Goal: Transaction & Acquisition: Purchase product/service

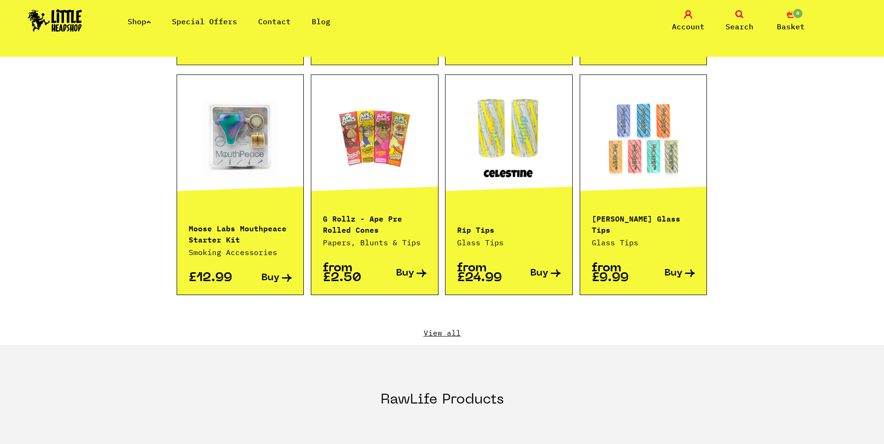
scroll to position [932, 0]
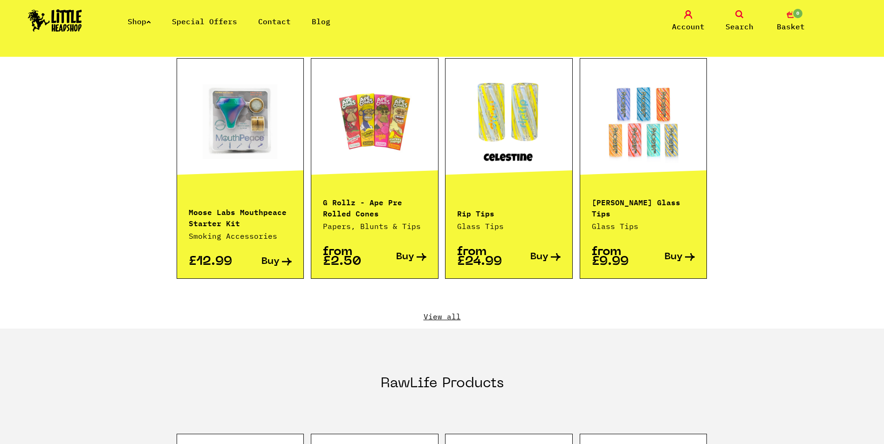
click at [460, 311] on div "Featured Products Vaporisers E-rigs DAB Tools CBD Products Special Offers Eleme…" at bounding box center [442, 28] width 531 height 601
click at [451, 312] on link "View all" at bounding box center [442, 317] width 531 height 10
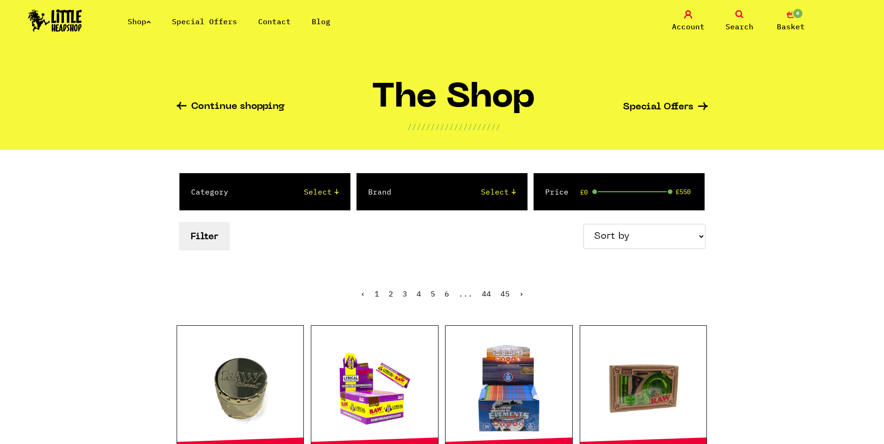
drag, startPoint x: 645, startPoint y: 235, endPoint x: 646, endPoint y: 244, distance: 8.9
click at [645, 235] on select "Sort by Price - Low to High Price - High to Low Newest Products" at bounding box center [644, 236] width 122 height 25
select select "newest"
click at [585, 224] on select "Sort by Price - Low to High Price - High to Low Newest Products" at bounding box center [644, 236] width 122 height 25
